Goal: Navigation & Orientation: Find specific page/section

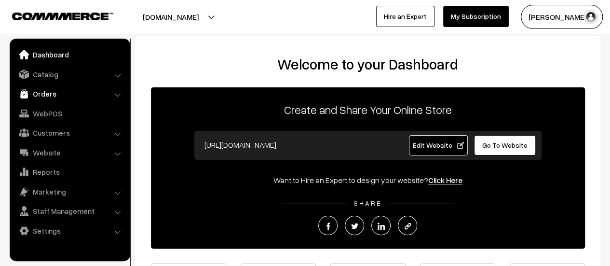
drag, startPoint x: 0, startPoint y: 0, endPoint x: 52, endPoint y: 94, distance: 107.5
click at [52, 94] on link "Orders" at bounding box center [69, 93] width 115 height 17
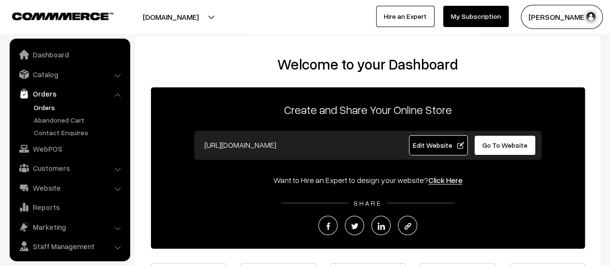
click at [45, 102] on link "Orders" at bounding box center [78, 107] width 95 height 10
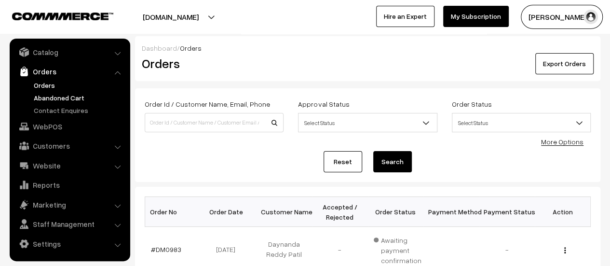
click at [61, 93] on link "Abandoned Cart" at bounding box center [78, 98] width 95 height 10
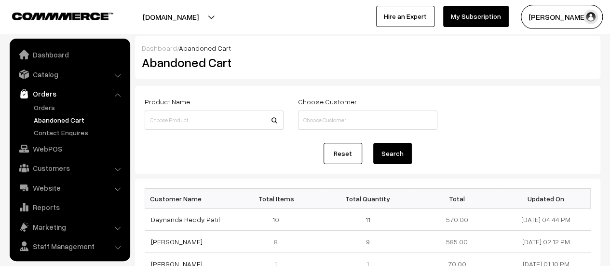
scroll to position [22, 0]
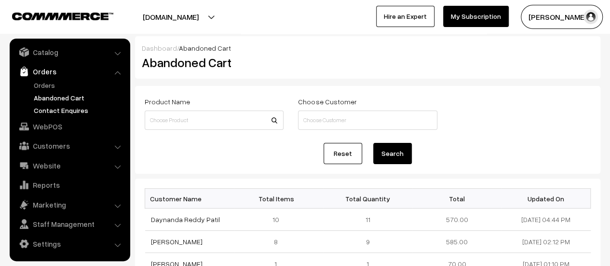
click at [59, 109] on link "Contact Enquires" at bounding box center [78, 110] width 95 height 10
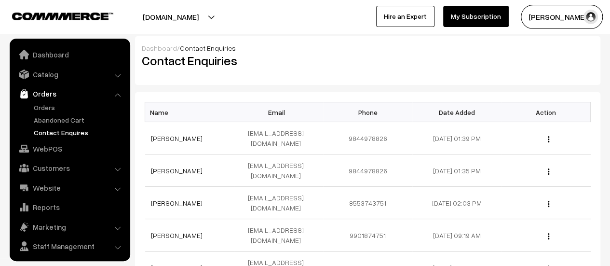
scroll to position [22, 0]
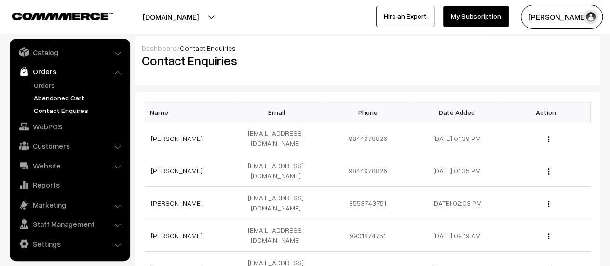
click at [54, 97] on link "Abandoned Cart" at bounding box center [78, 98] width 95 height 10
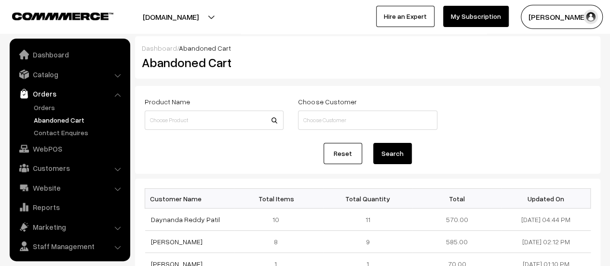
scroll to position [22, 0]
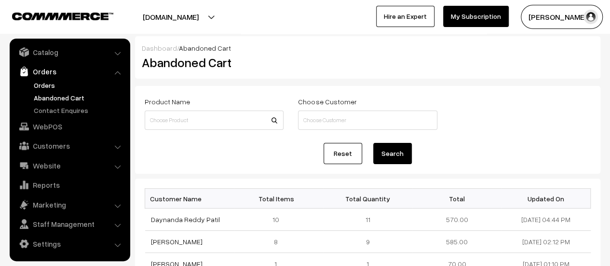
click at [42, 83] on link "Orders" at bounding box center [78, 85] width 95 height 10
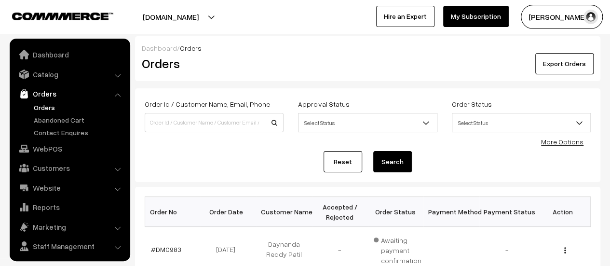
scroll to position [22, 0]
